Goal: Task Accomplishment & Management: Use online tool/utility

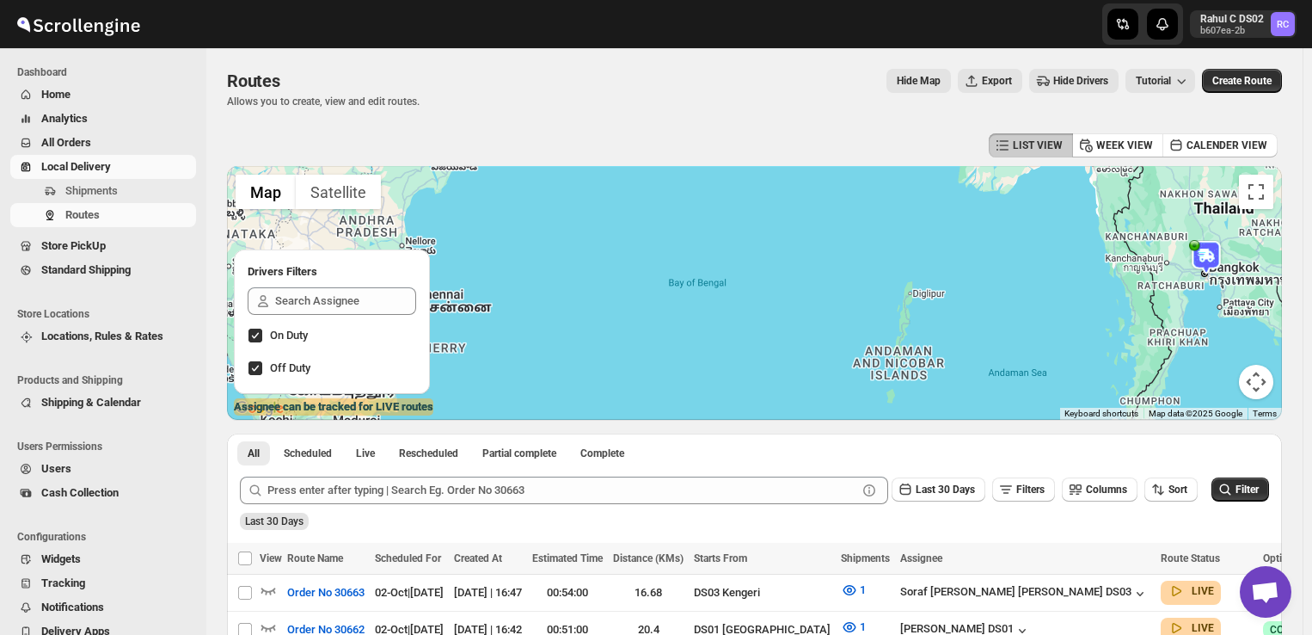
scroll to position [102, 0]
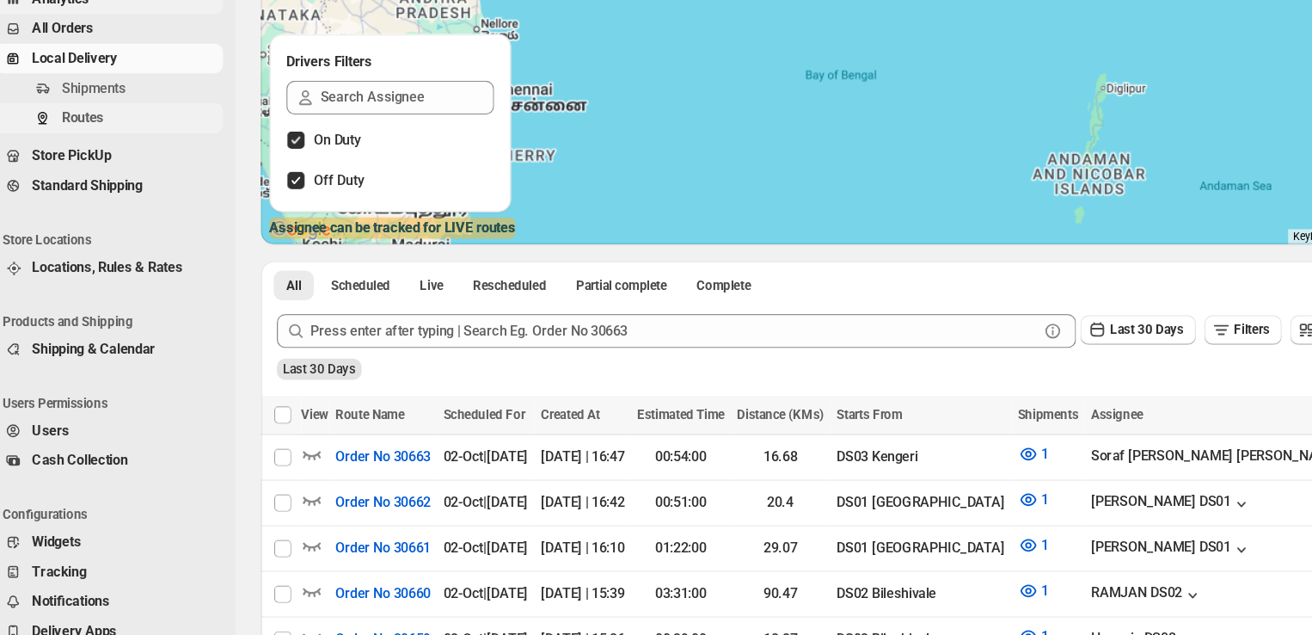
click at [139, 209] on span "Routes" at bounding box center [128, 214] width 127 height 17
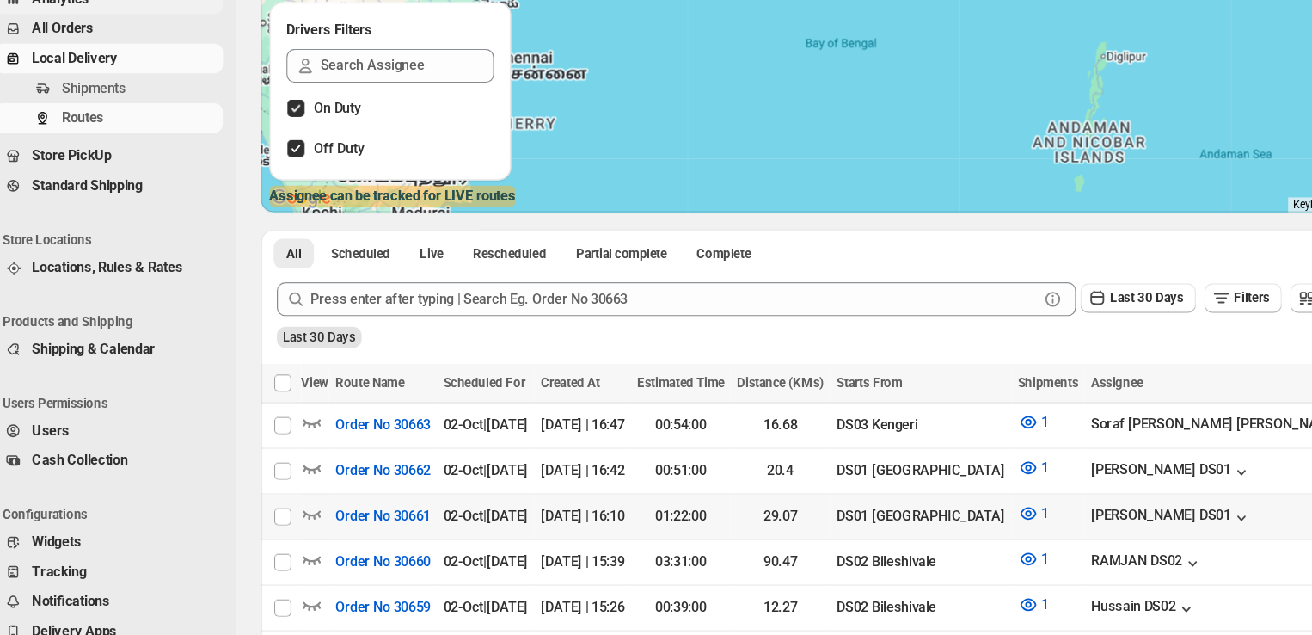
scroll to position [127, 0]
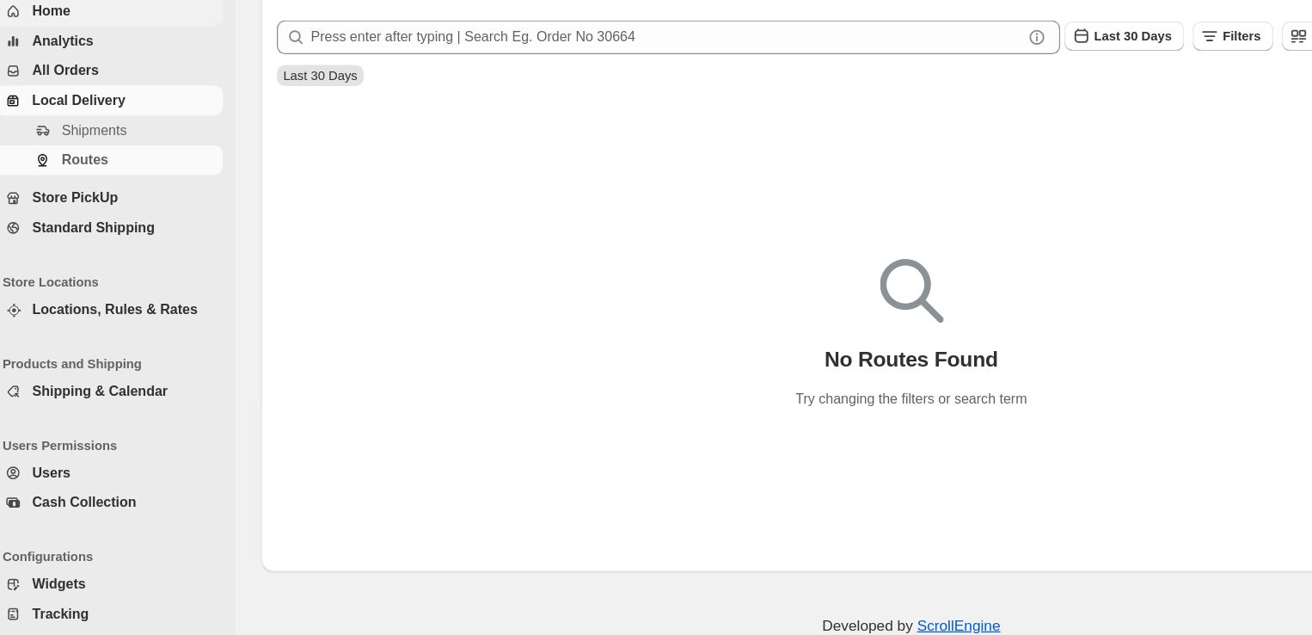
scroll to position [108, 0]
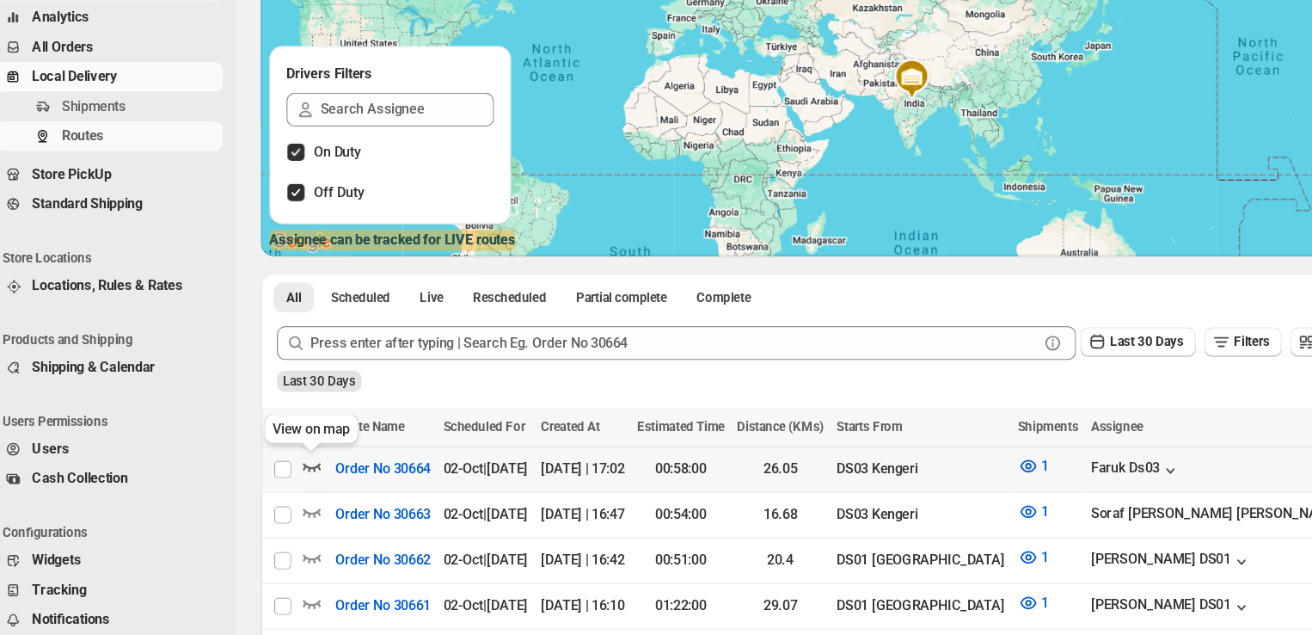
click at [270, 487] on icon "button" at bounding box center [268, 482] width 17 height 17
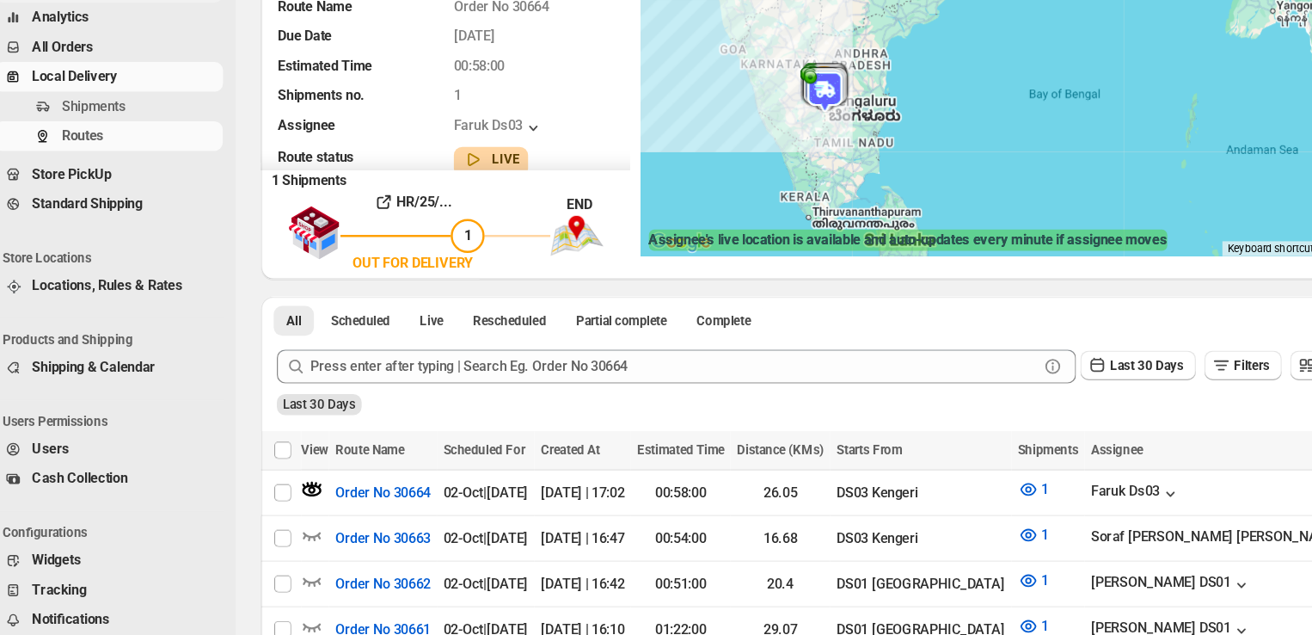
click at [684, 171] on img at bounding box center [684, 179] width 34 height 34
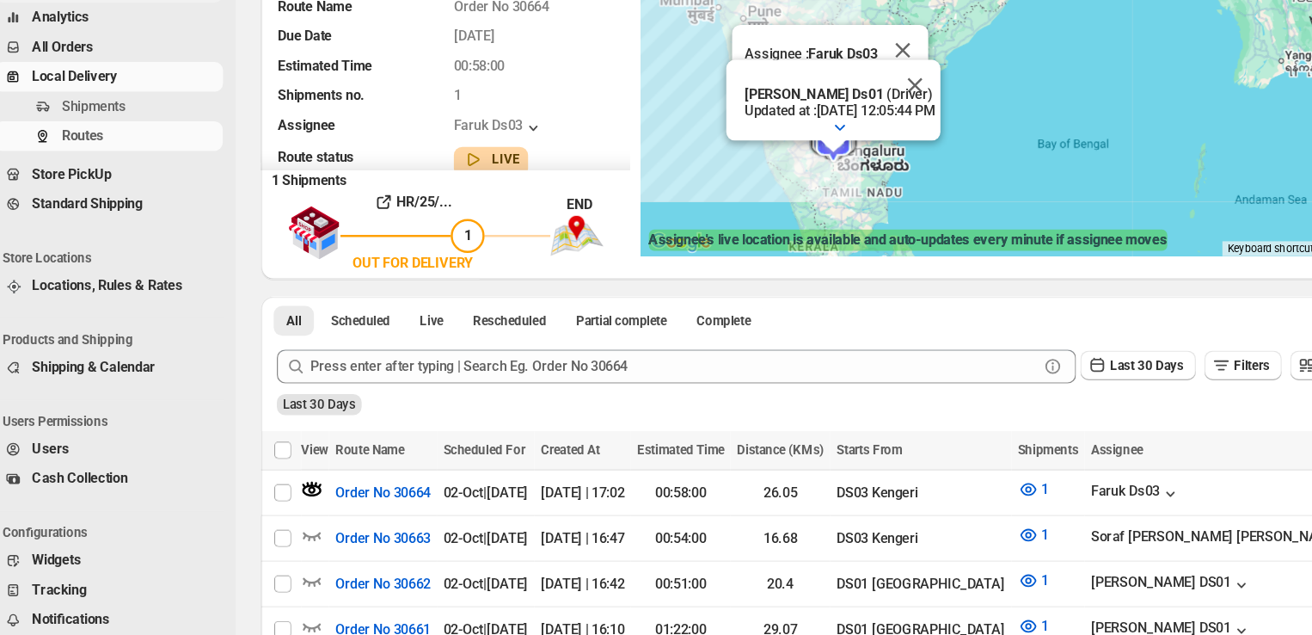
click at [684, 175] on b "Sourab Ghosh Ds01" at bounding box center [675, 181] width 113 height 13
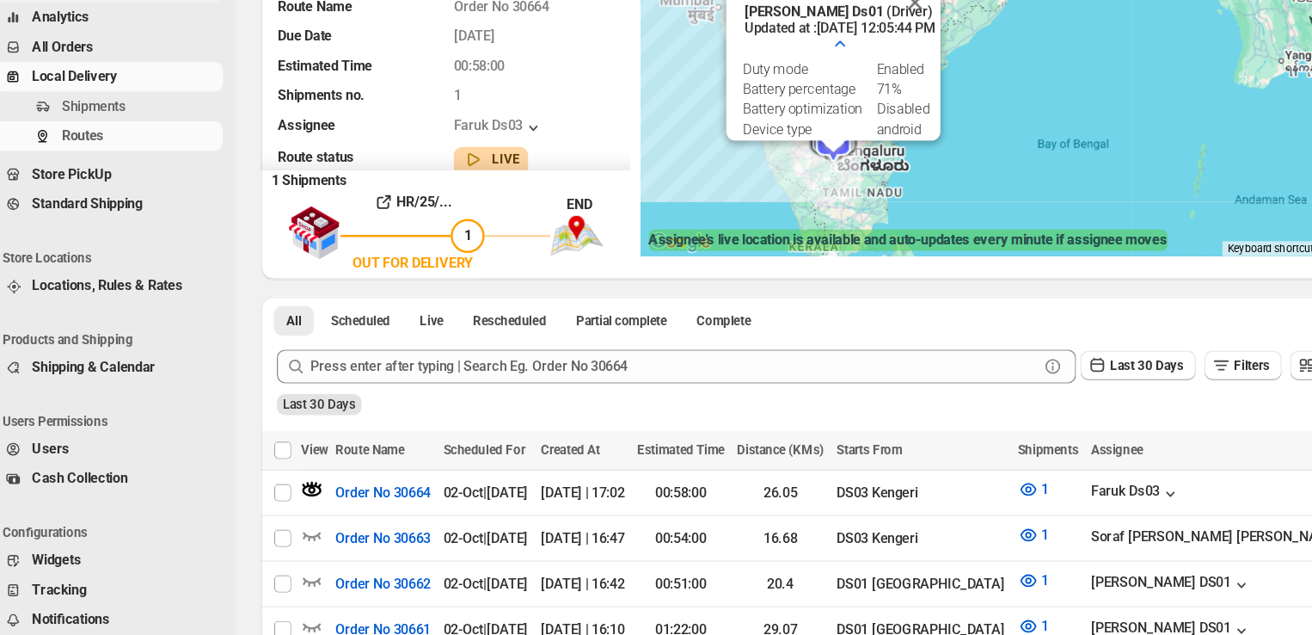
click at [679, 225] on img at bounding box center [689, 217] width 34 height 34
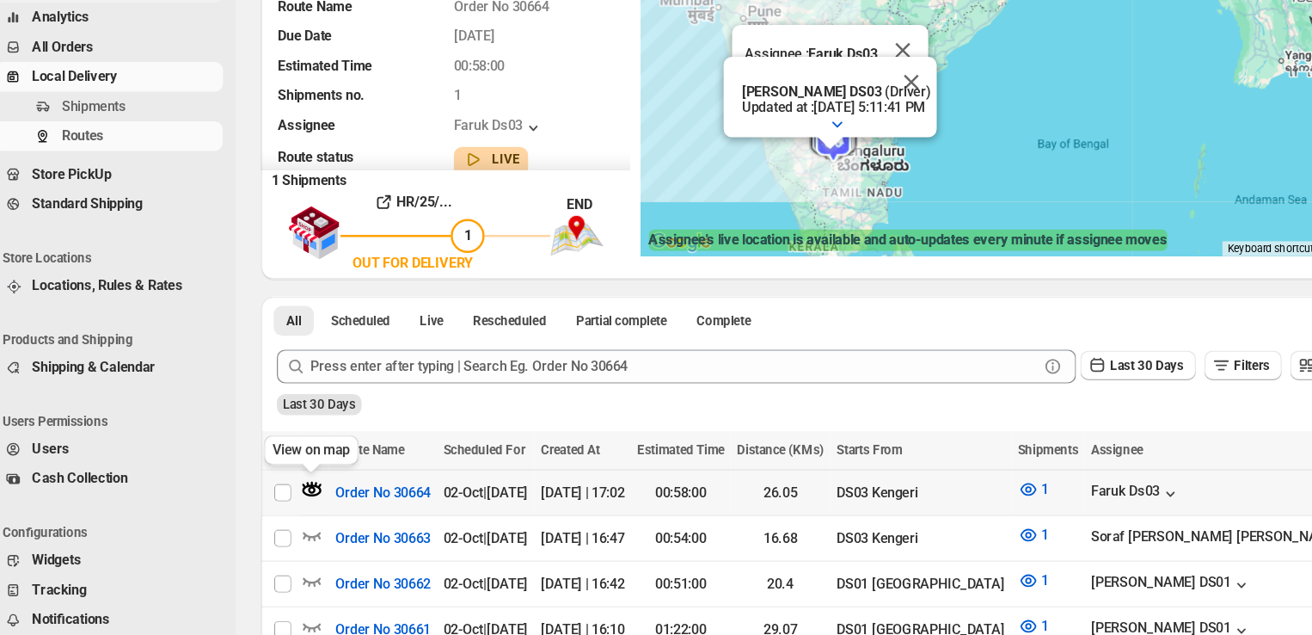
click at [267, 499] on icon "button" at bounding box center [269, 502] width 6 height 6
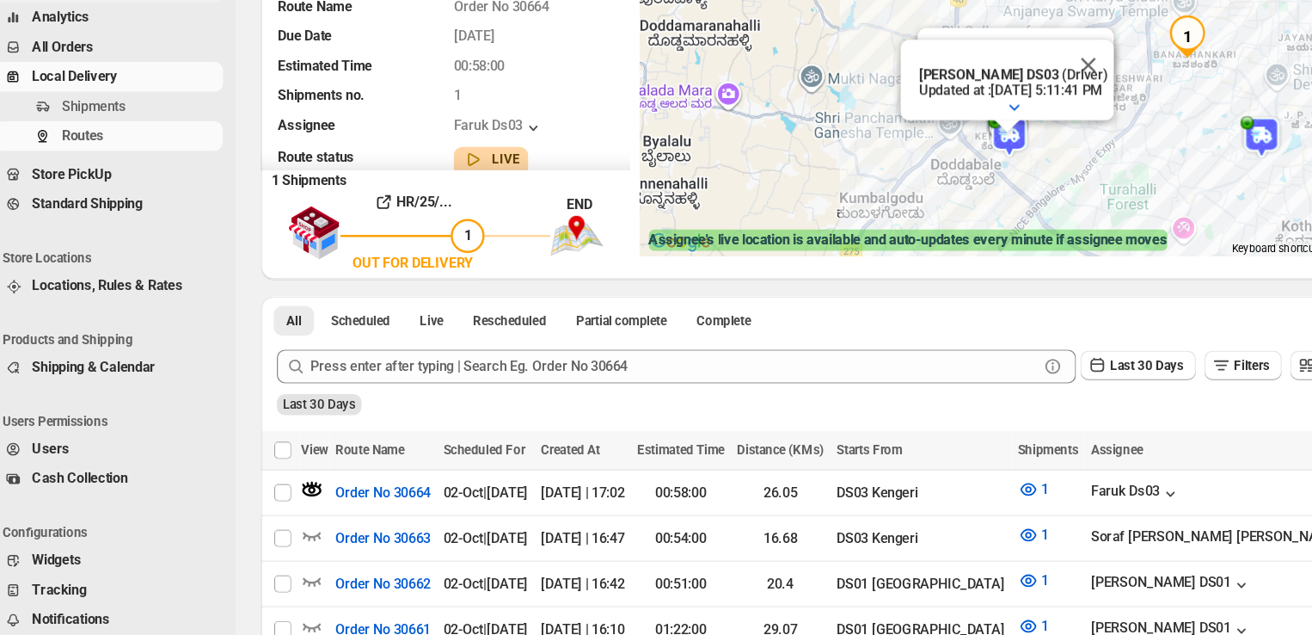
click at [839, 215] on img at bounding box center [834, 215] width 34 height 34
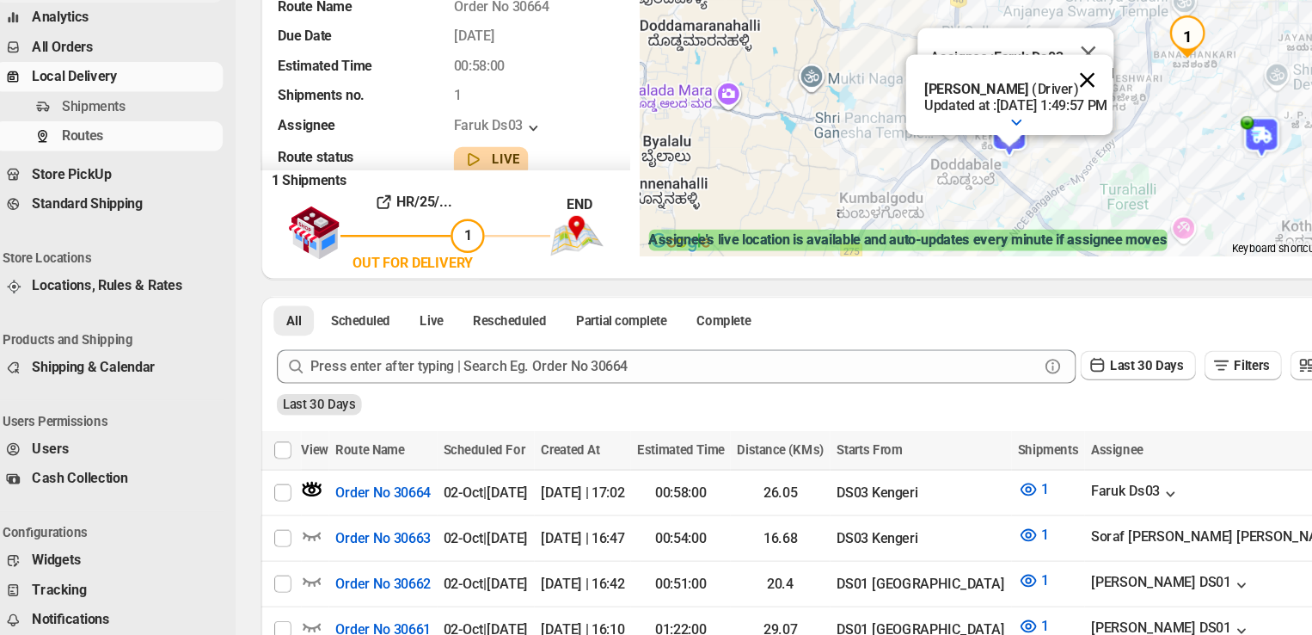
click at [919, 159] on button "Close" at bounding box center [897, 169] width 41 height 41
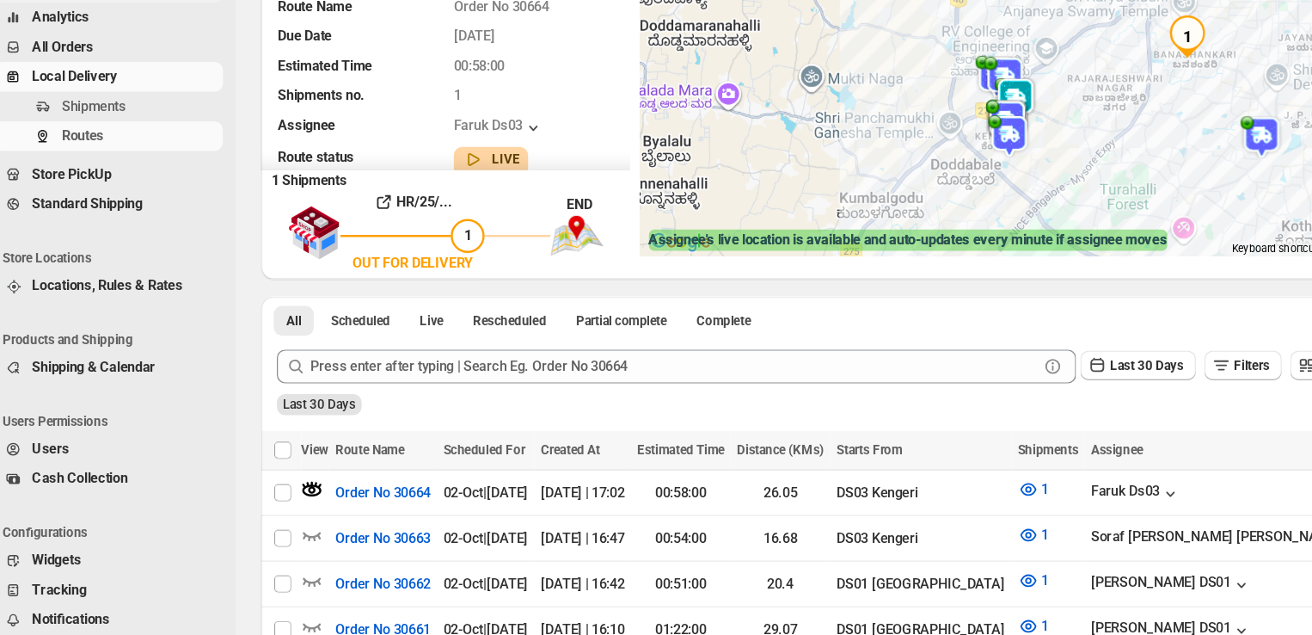
click at [845, 187] on img at bounding box center [832, 203] width 34 height 34
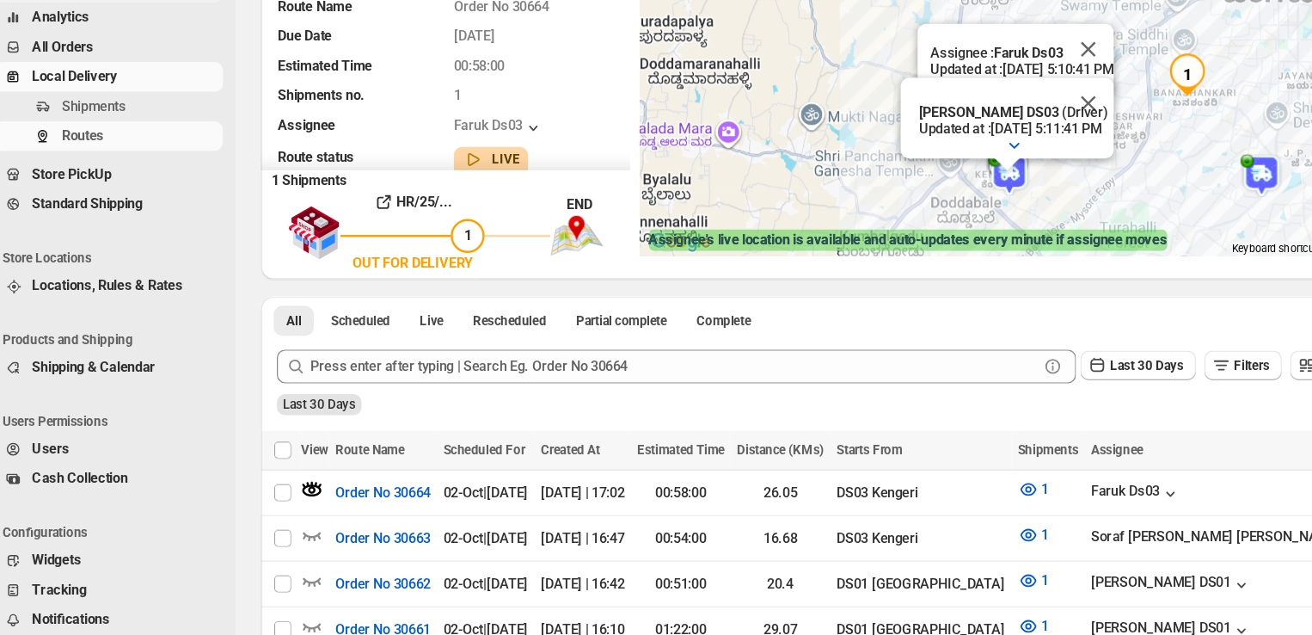
click at [845, 244] on img at bounding box center [834, 246] width 34 height 34
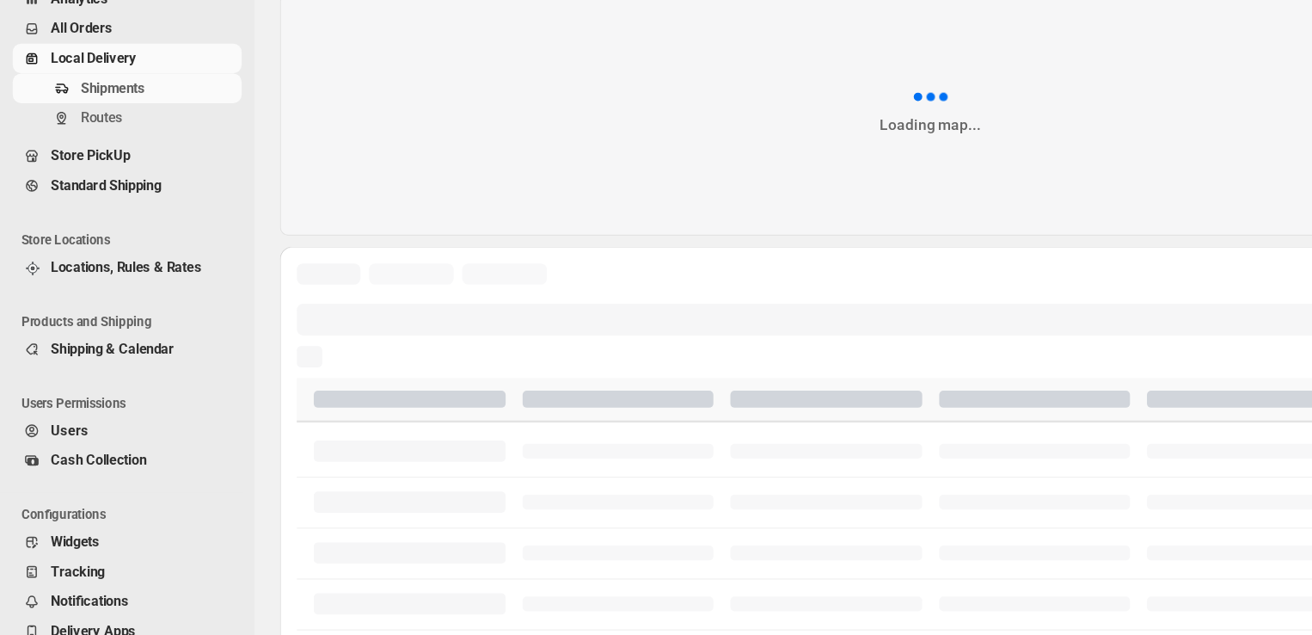
scroll to position [15, 0]
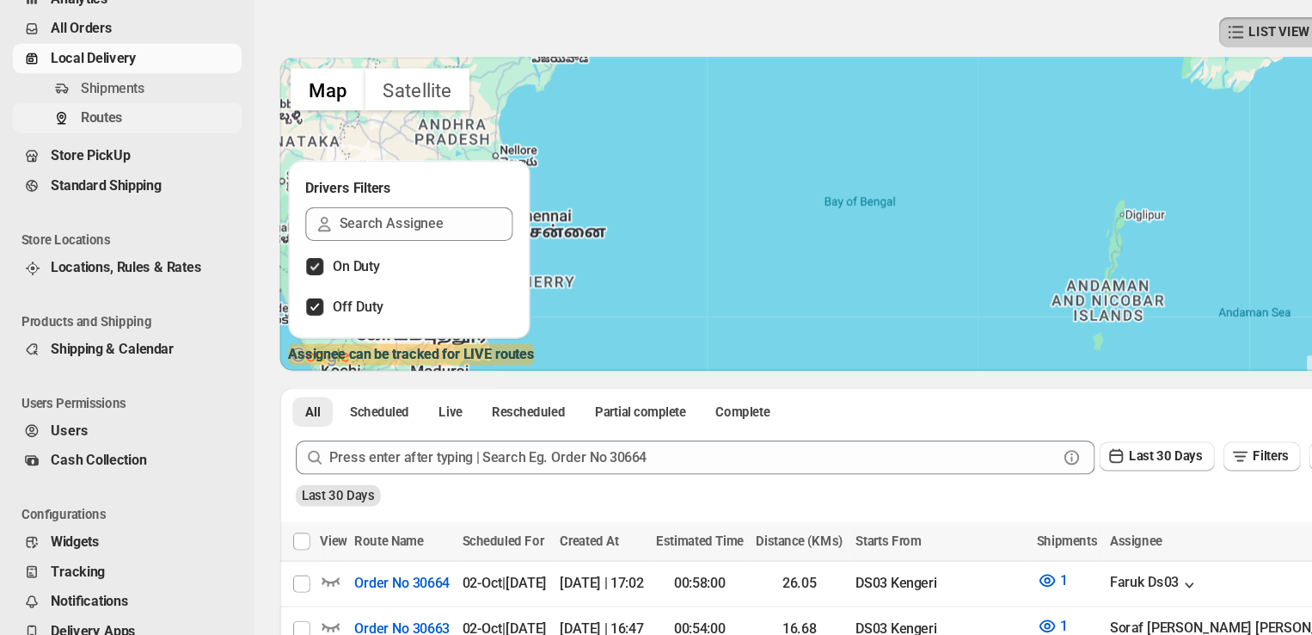
click at [105, 217] on span "Routes" at bounding box center [128, 214] width 127 height 17
click at [268, 589] on icon "button" at bounding box center [268, 589] width 17 height 17
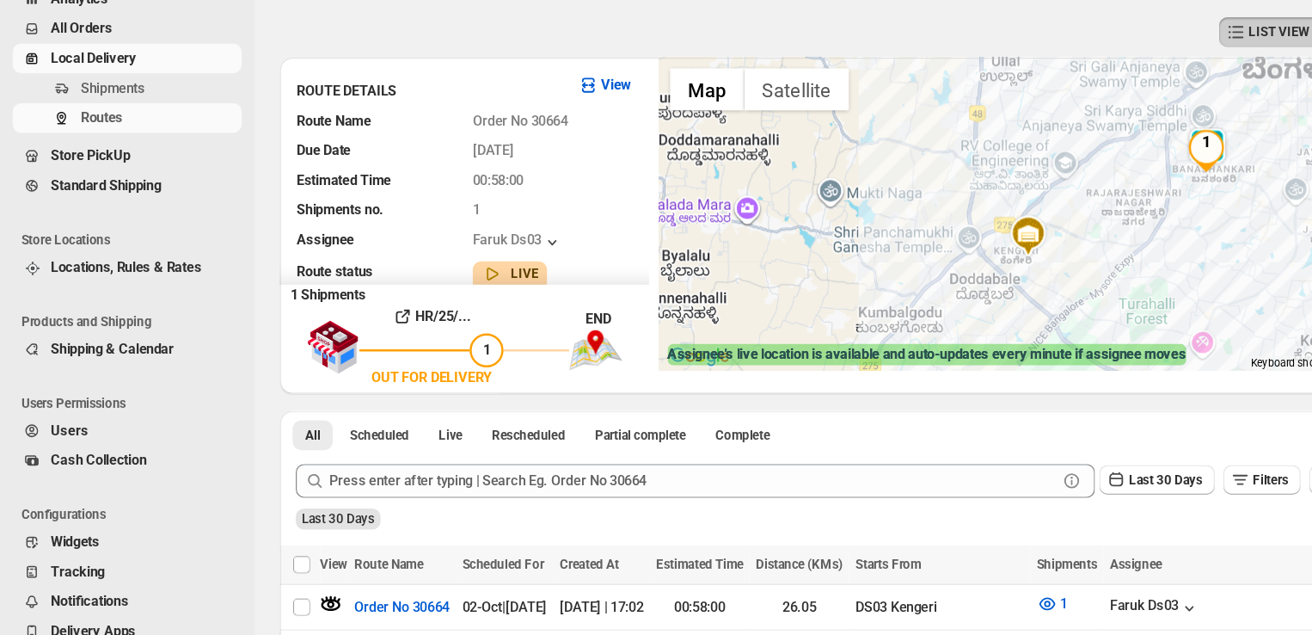
click at [979, 245] on img "1" at bounding box center [979, 241] width 34 height 34
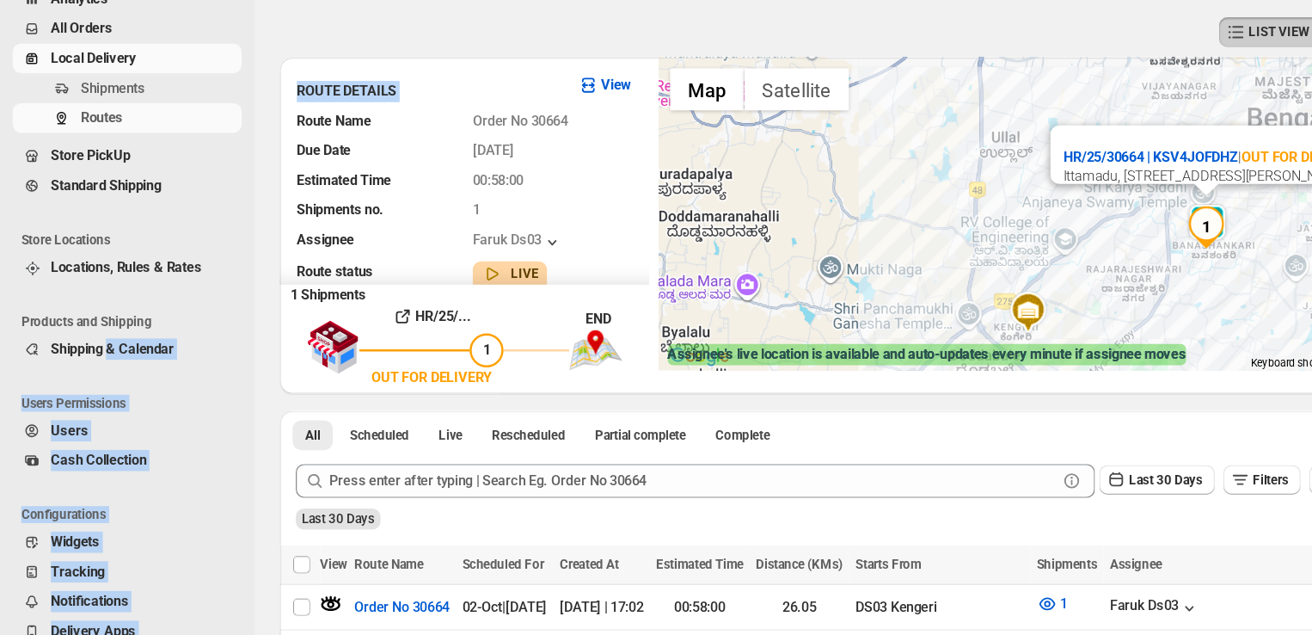
drag, startPoint x: 90, startPoint y: 425, endPoint x: 210, endPoint y: 227, distance: 231.1
click at [210, 227] on div "Skip to content Rahul C DS02 b607ea-2b RC Dashboard Home Analytics All Orders L…" at bounding box center [656, 546] width 1312 height 1093
click at [130, 218] on span "Routes" at bounding box center [128, 214] width 127 height 17
drag, startPoint x: 270, startPoint y: 608, endPoint x: 987, endPoint y: 296, distance: 782.3
click at [987, 296] on img "1" at bounding box center [979, 303] width 34 height 34
